Goal: Task Accomplishment & Management: Complete application form

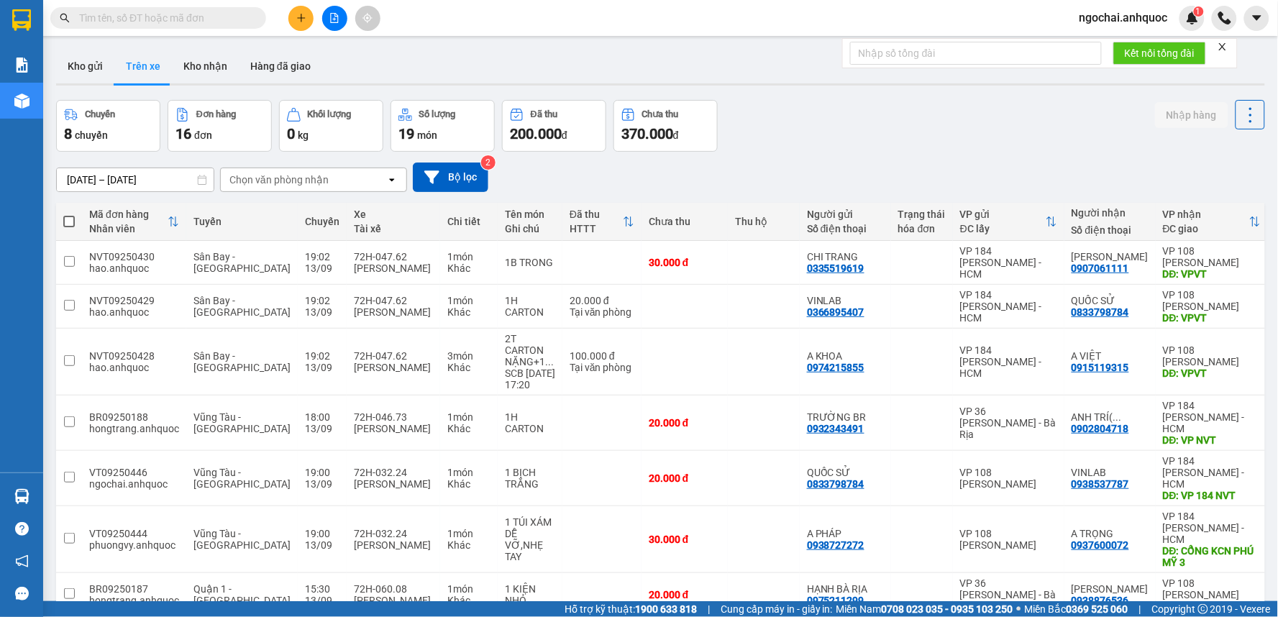
click at [213, 18] on input "text" at bounding box center [164, 18] width 170 height 16
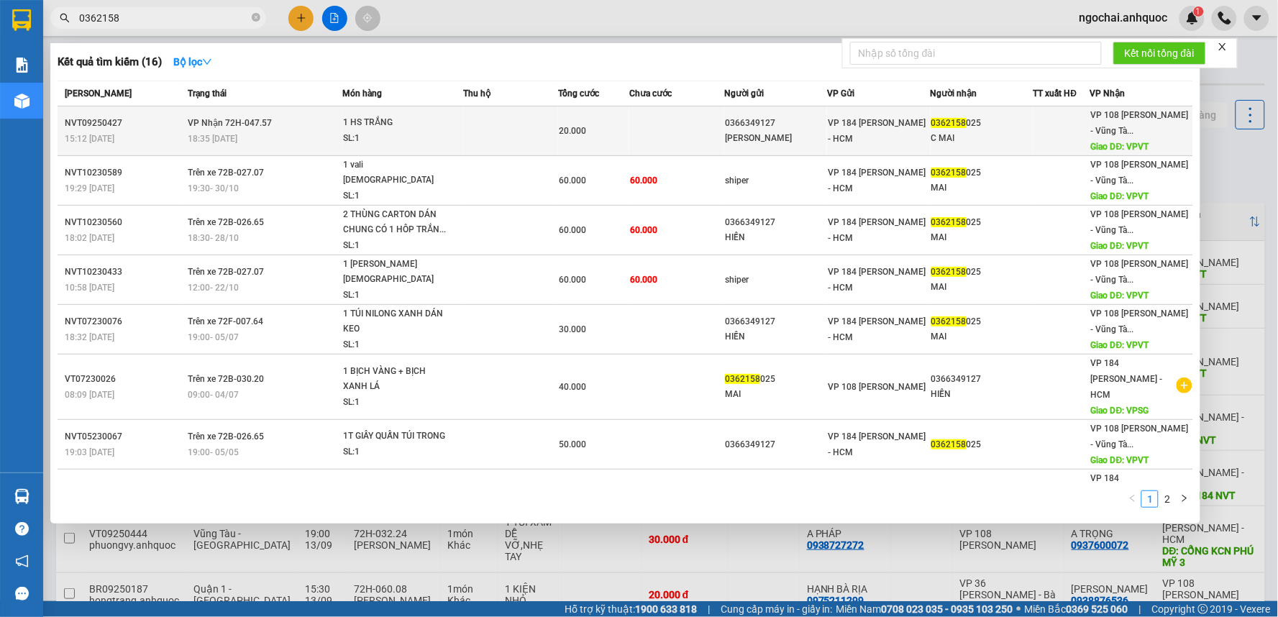
type input "0362158"
click at [475, 119] on td at bounding box center [510, 131] width 95 height 50
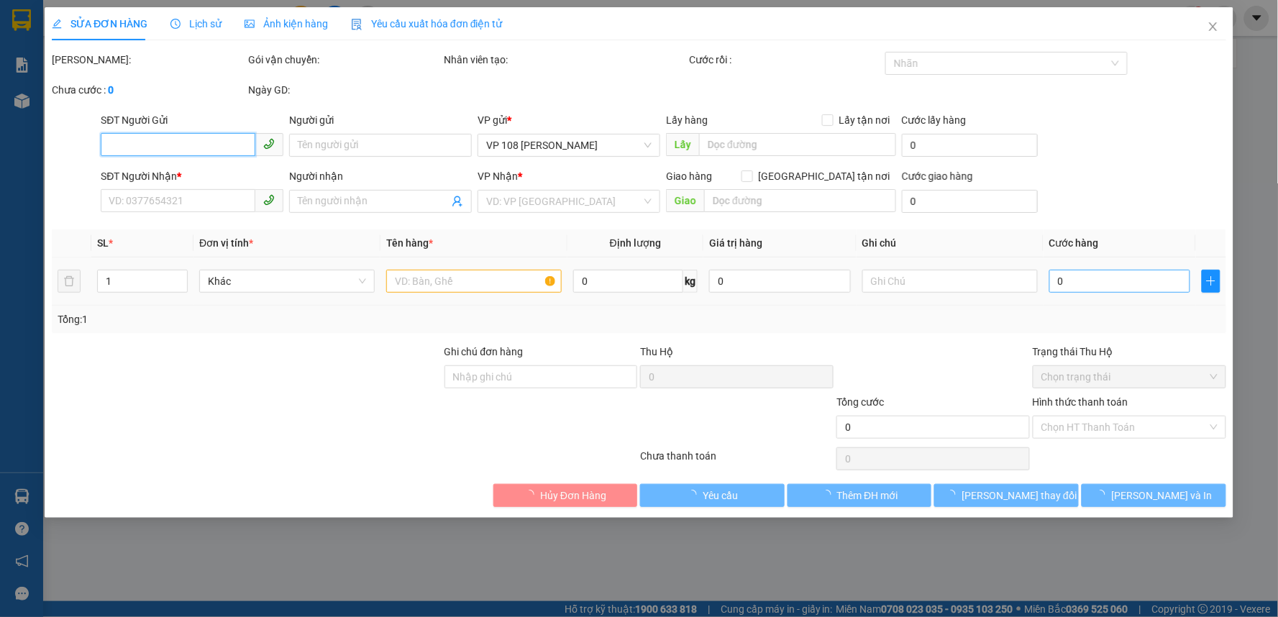
type input "0366349127"
type input "[PERSON_NAME]"
type input "0362158025"
type input "C MAI"
type input "VPVT"
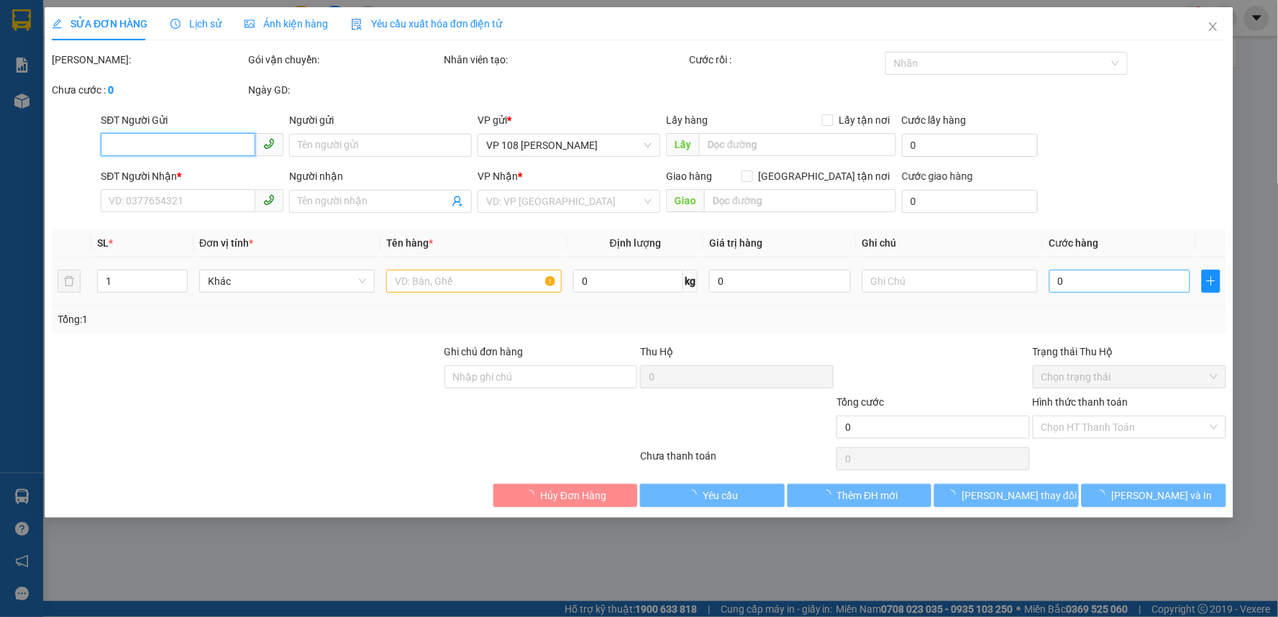
type input "TM 13/9 VP184 HẢO"
type input "20.000"
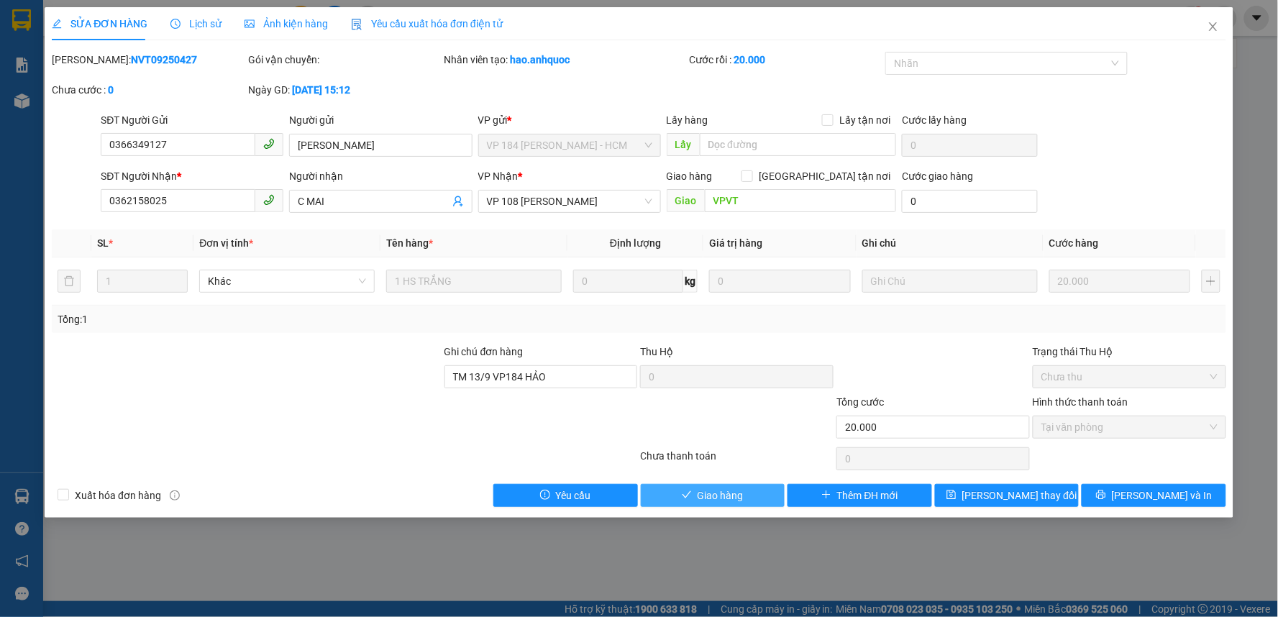
click at [725, 502] on span "Giao hàng" at bounding box center [720, 496] width 46 height 16
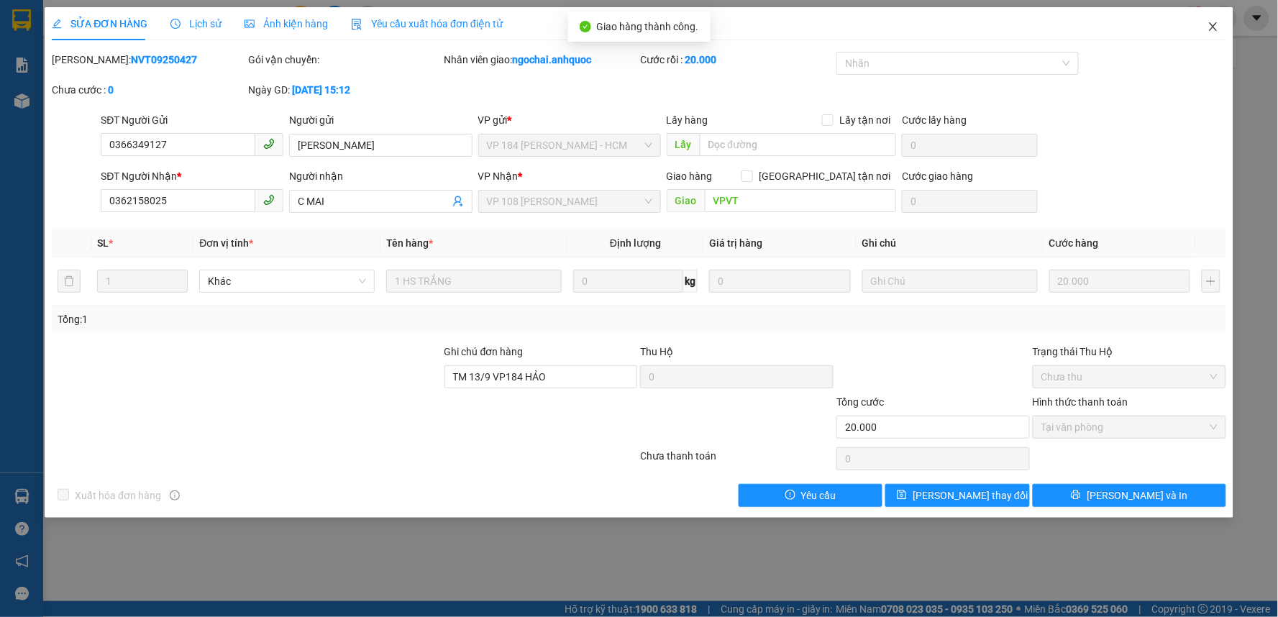
click at [1211, 26] on icon "close" at bounding box center [1213, 27] width 12 height 12
